Goal: Task Accomplishment & Management: Manage account settings

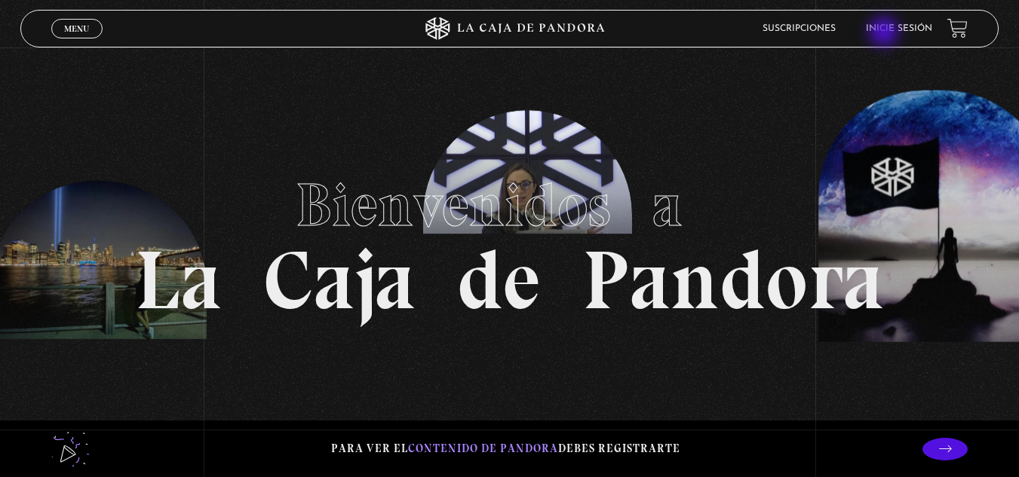
click at [885, 33] on link "Inicie sesión" at bounding box center [899, 28] width 66 height 9
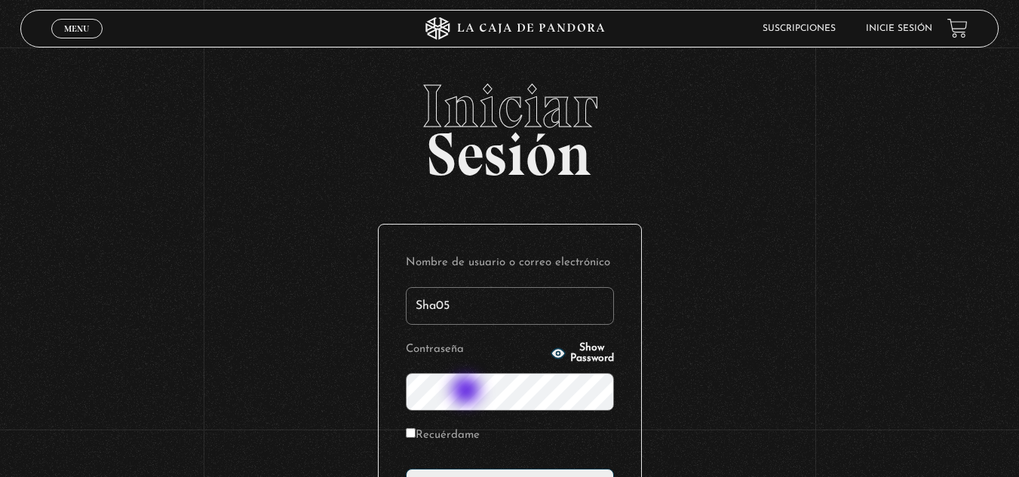
type input "Sha05"
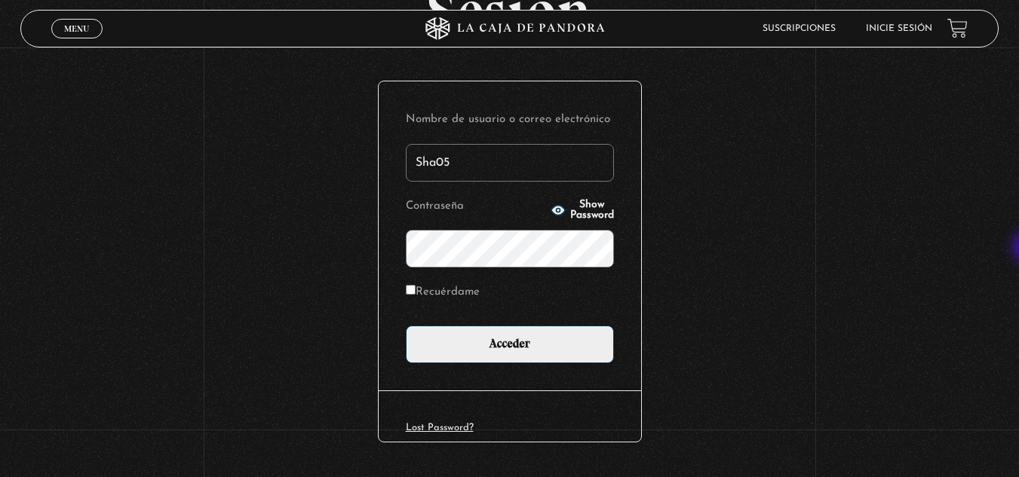
scroll to position [144, 0]
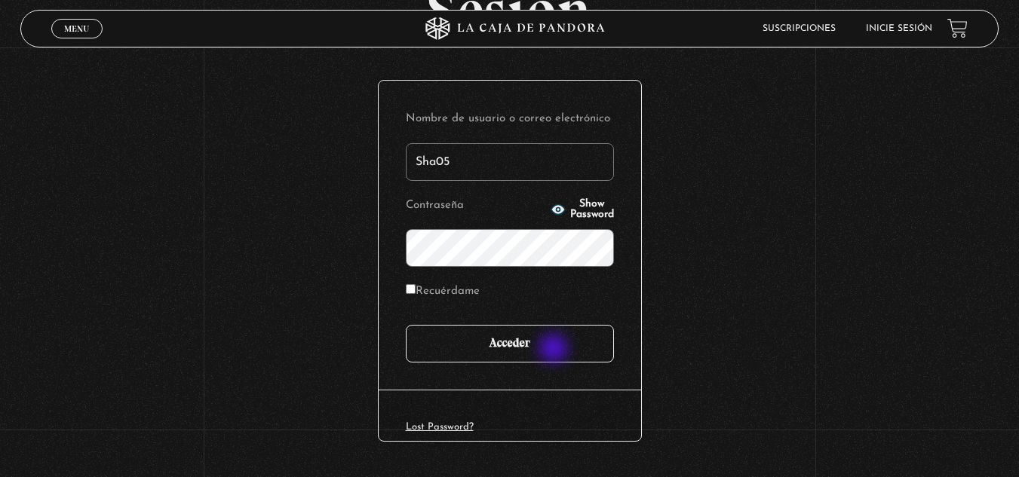
click at [554, 350] on input "Acceder" at bounding box center [510, 344] width 208 height 38
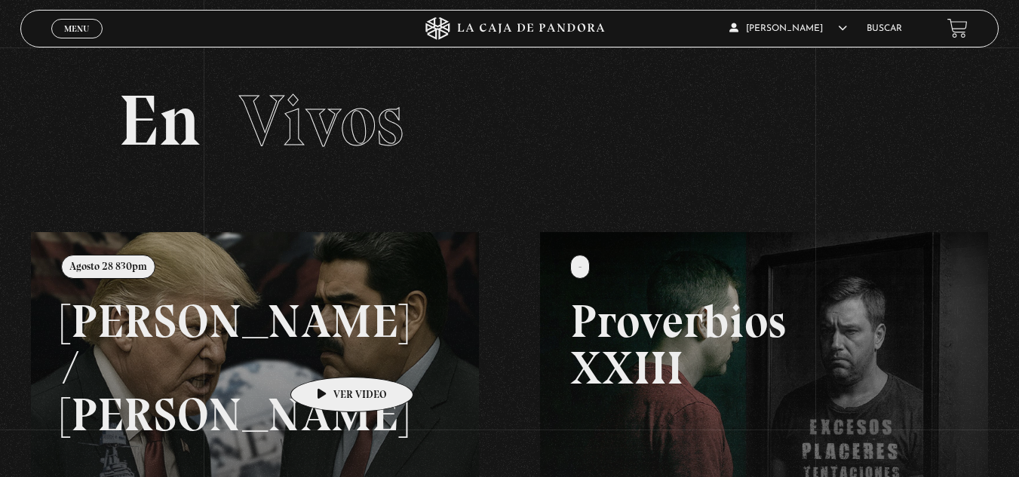
click at [328, 354] on link at bounding box center [540, 470] width 1019 height 477
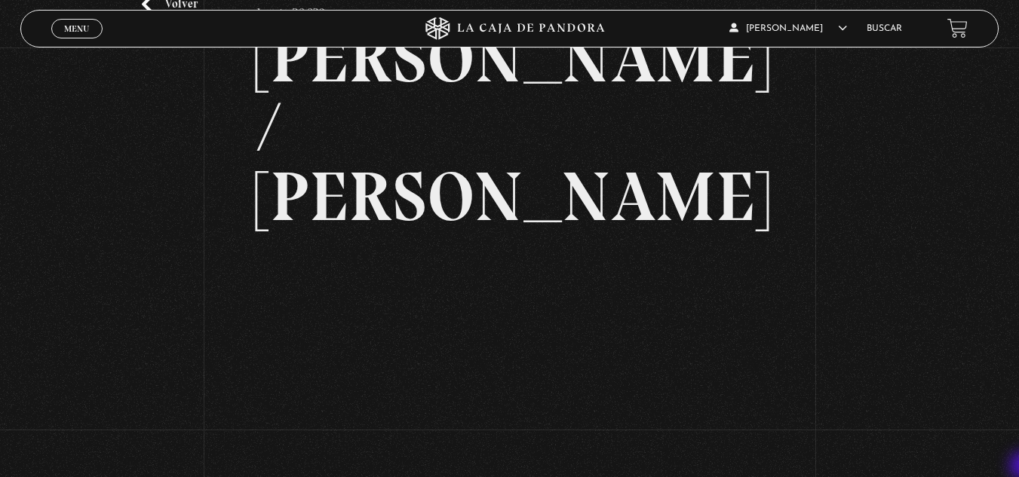
scroll to position [121, 0]
